Goal: Task Accomplishment & Management: Manage account settings

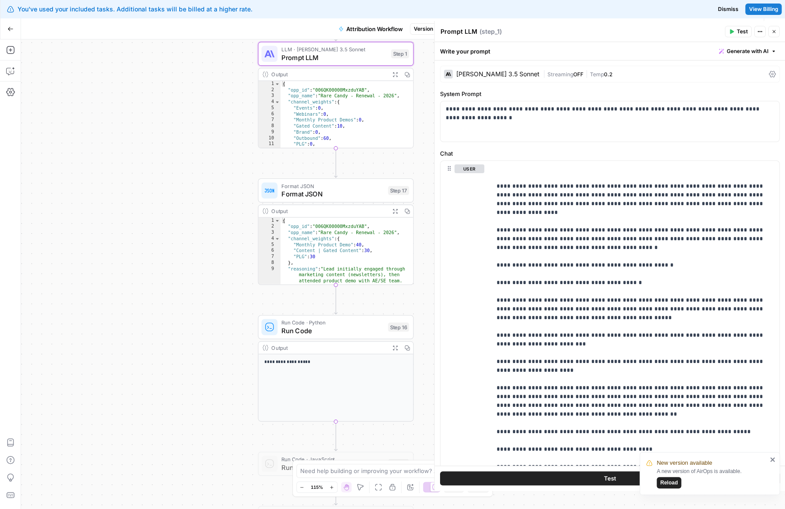
scroll to position [199, 0]
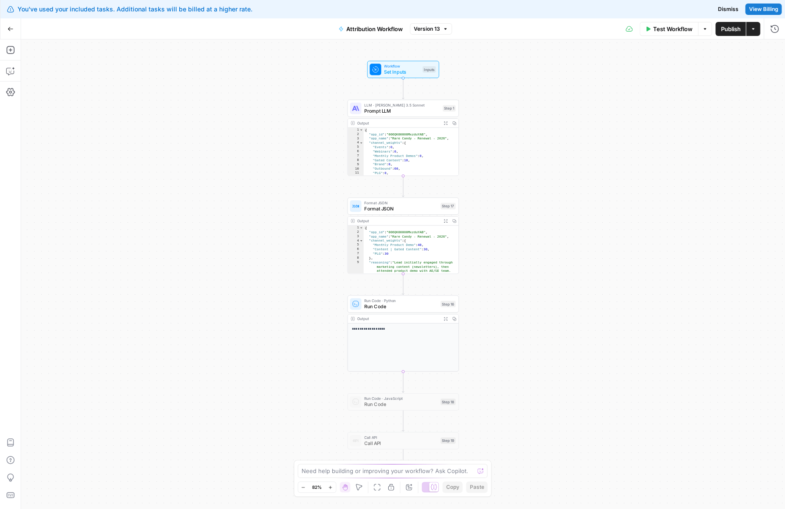
click at [147, 9] on div "You've used your included tasks. Additional tasks will be billed at a higher ra…" at bounding box center [244, 9] width 475 height 9
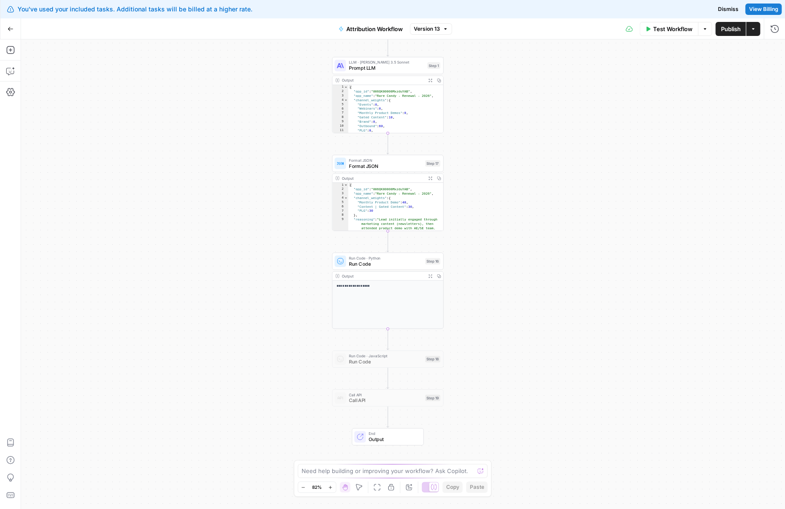
click at [762, 9] on span "View Billing" at bounding box center [763, 9] width 29 height 8
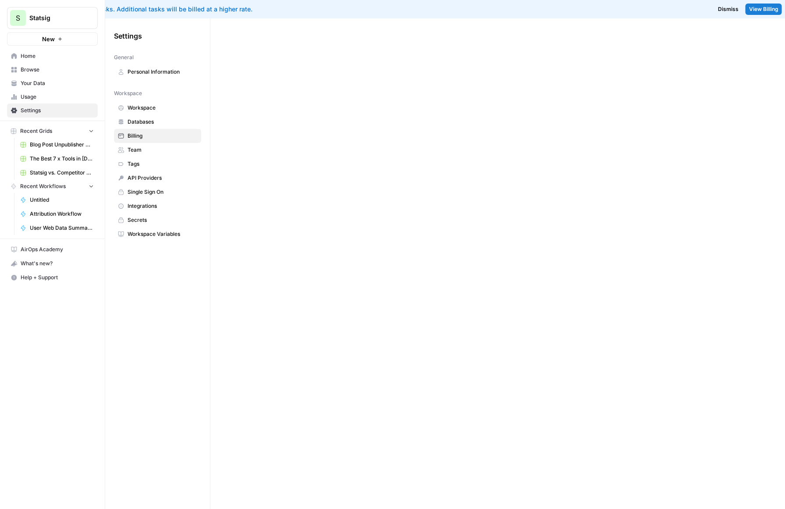
click at [160, 134] on span "Billing" at bounding box center [163, 136] width 70 height 8
click at [132, 124] on span "Databases" at bounding box center [163, 122] width 70 height 8
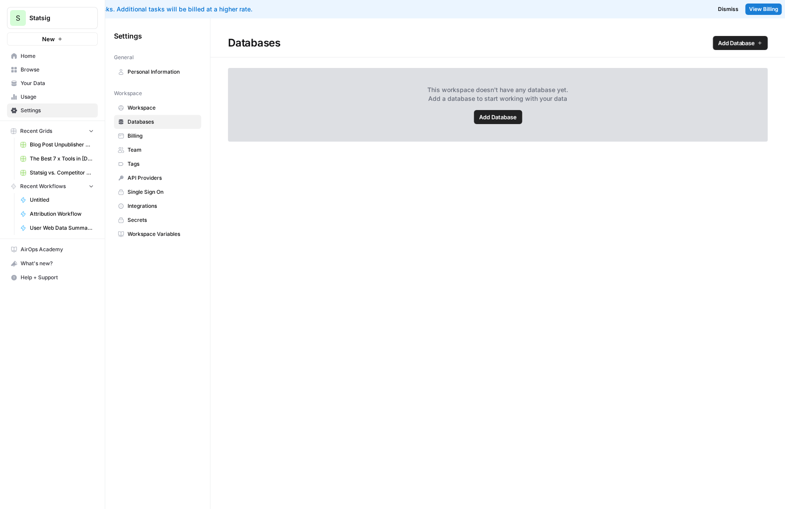
click at [138, 137] on span "Billing" at bounding box center [163, 136] width 70 height 8
